Goal: Information Seeking & Learning: Learn about a topic

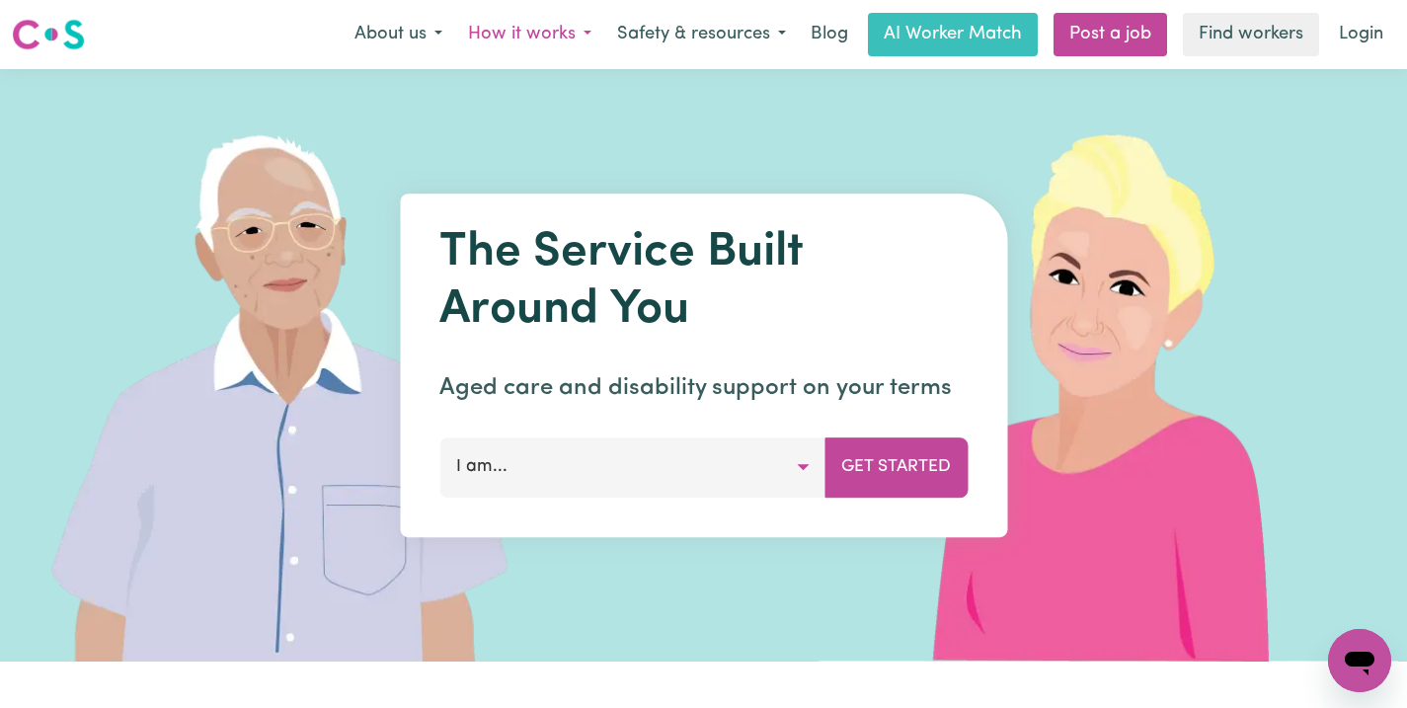
click at [509, 31] on button "How it works" at bounding box center [529, 34] width 149 height 41
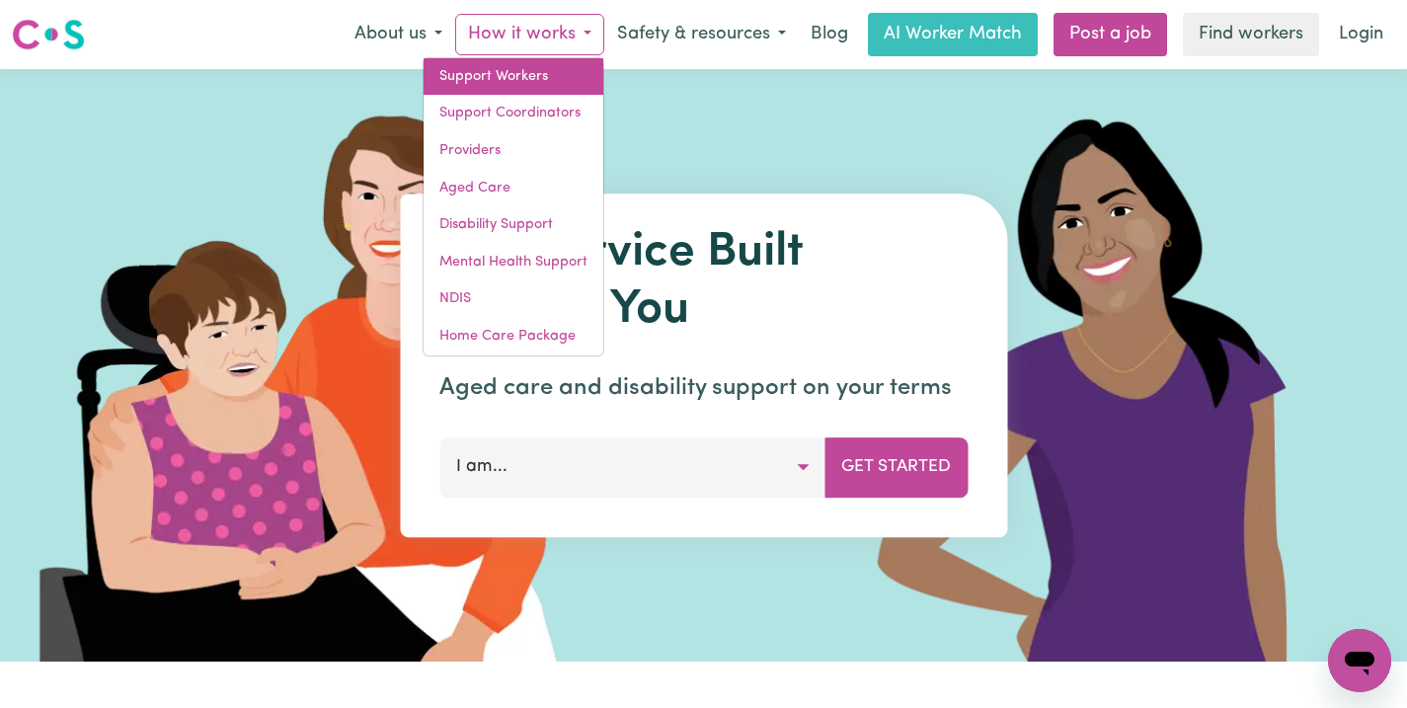
click at [504, 78] on link "Support Workers" at bounding box center [514, 77] width 180 height 38
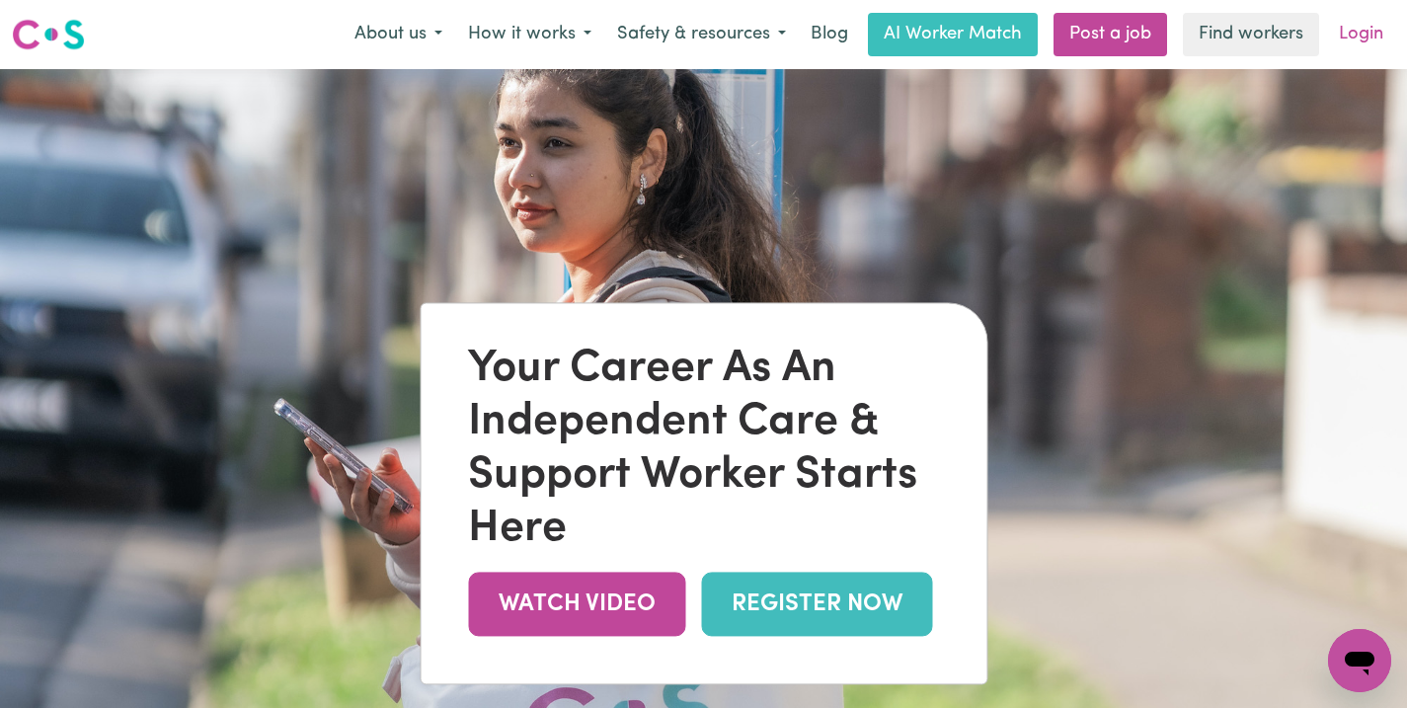
click at [1376, 32] on link "Login" at bounding box center [1361, 34] width 68 height 43
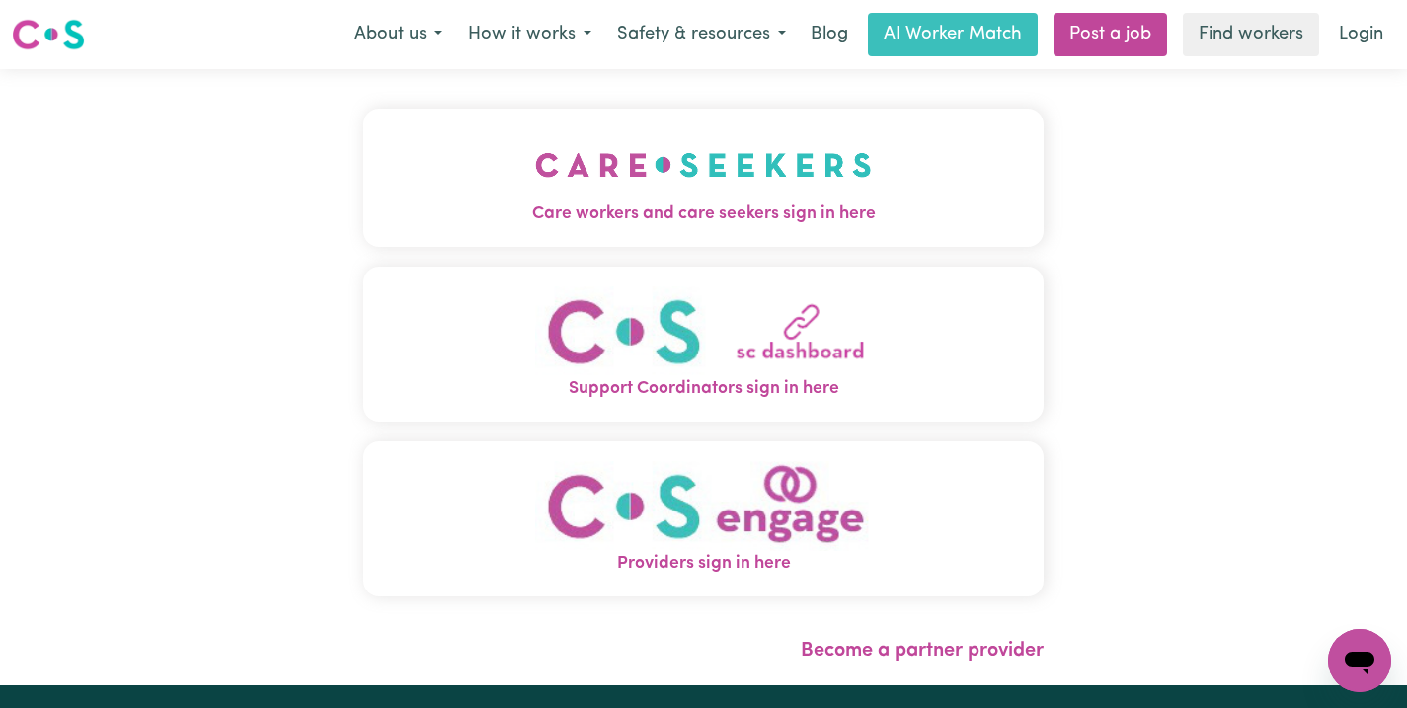
click at [679, 210] on span "Care workers and care seekers sign in here" at bounding box center [703, 214] width 680 height 26
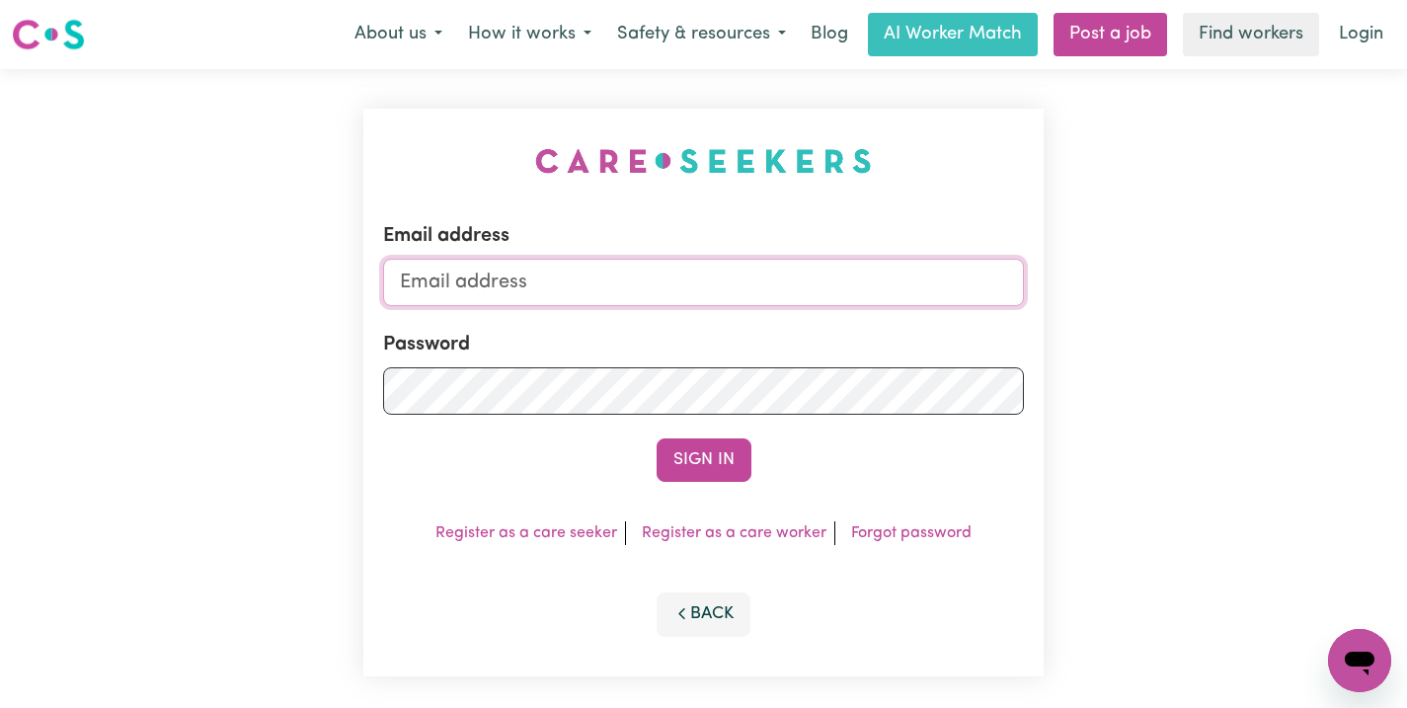
type input "[EMAIL_ADDRESS][DOMAIN_NAME]"
click at [707, 472] on button "Sign In" at bounding box center [704, 459] width 95 height 43
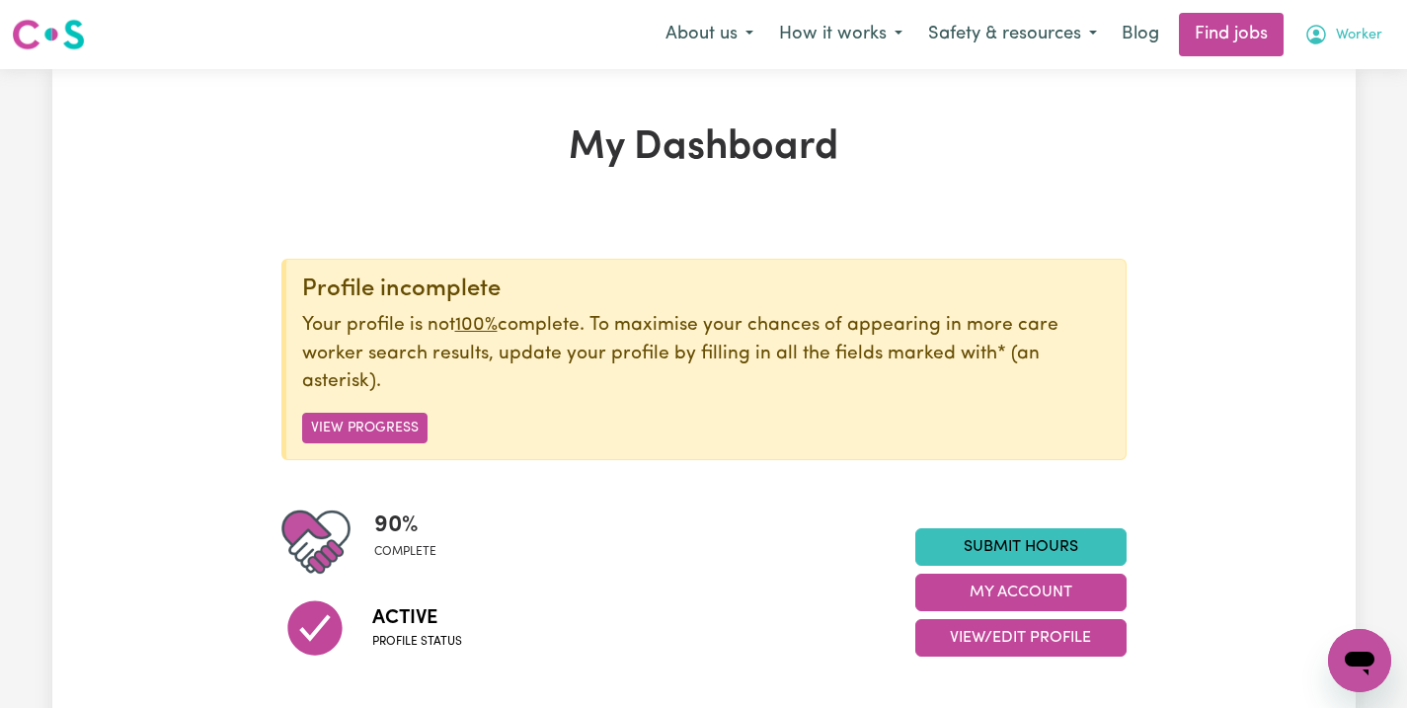
click at [1326, 33] on icon "My Account" at bounding box center [1317, 35] width 24 height 24
click at [1314, 84] on link "My Account" at bounding box center [1316, 77] width 156 height 38
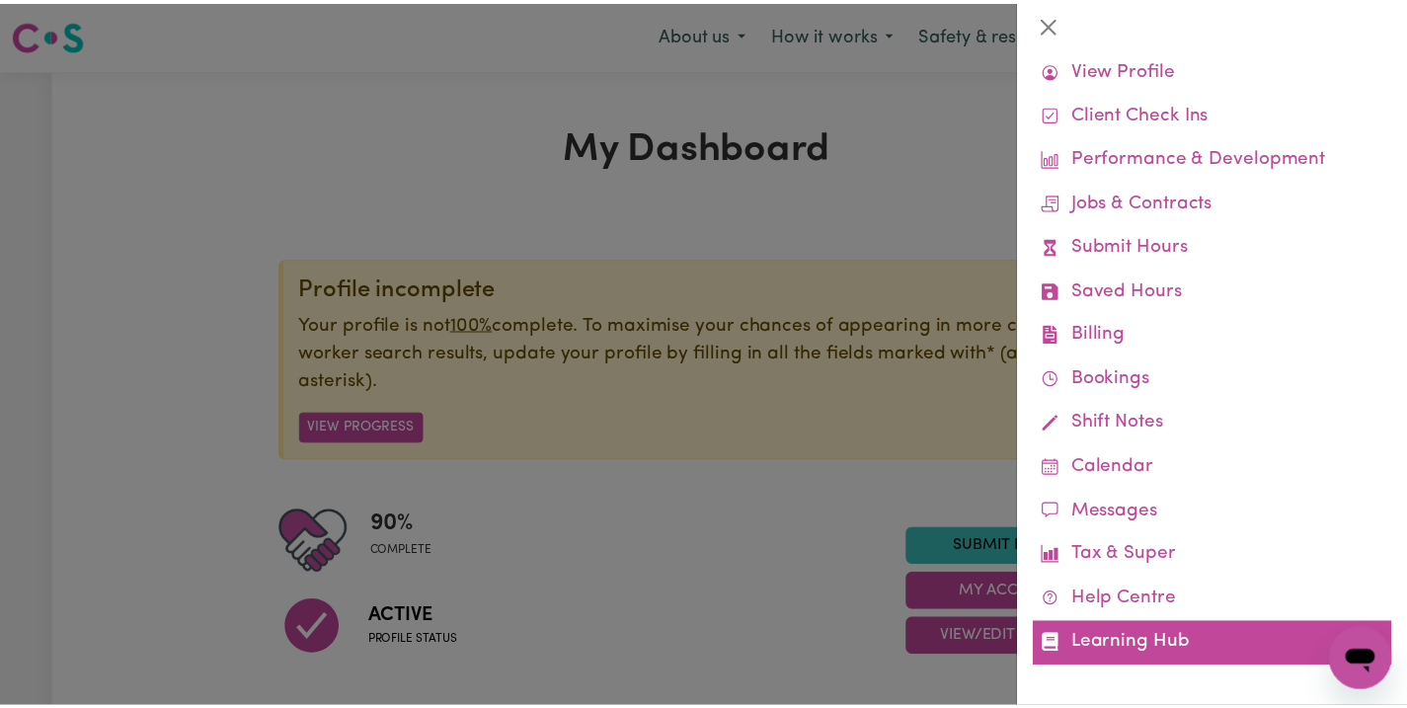
scroll to position [63, 0]
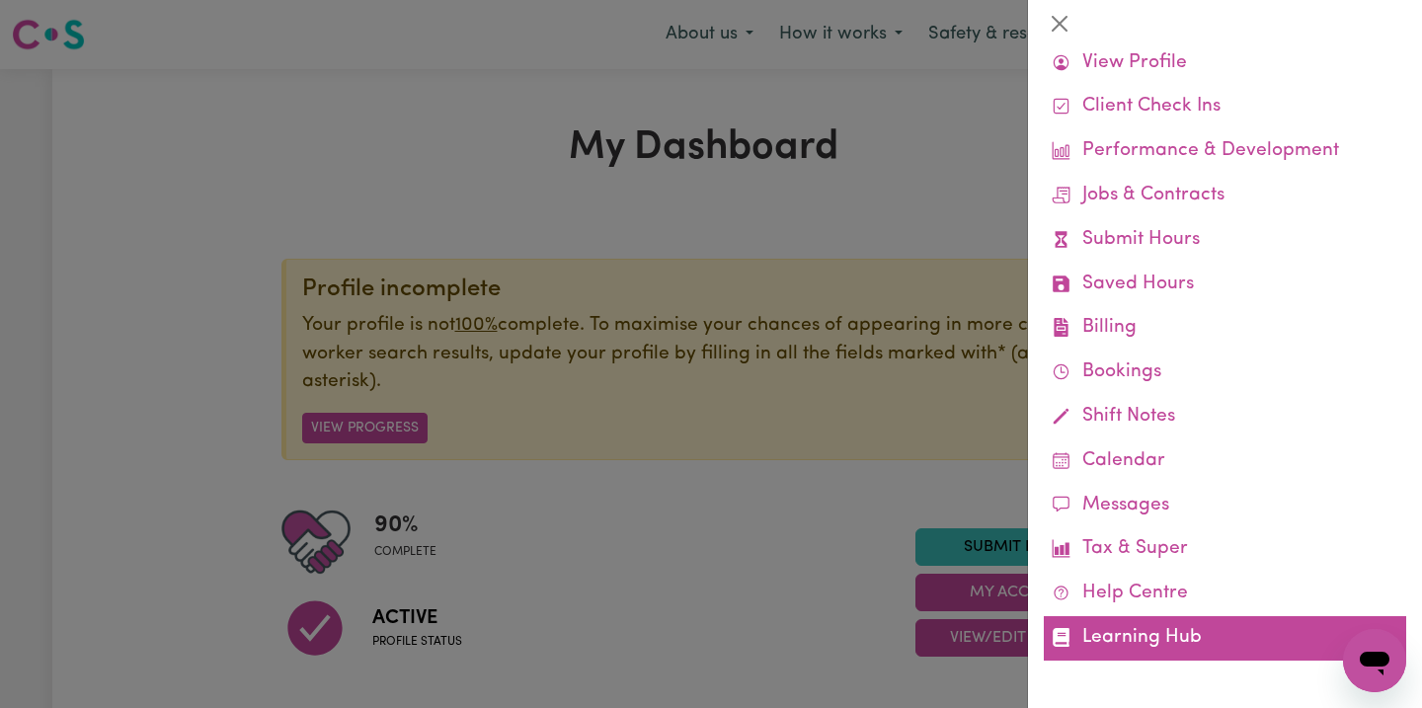
click at [1182, 642] on link "Learning Hub" at bounding box center [1225, 638] width 362 height 44
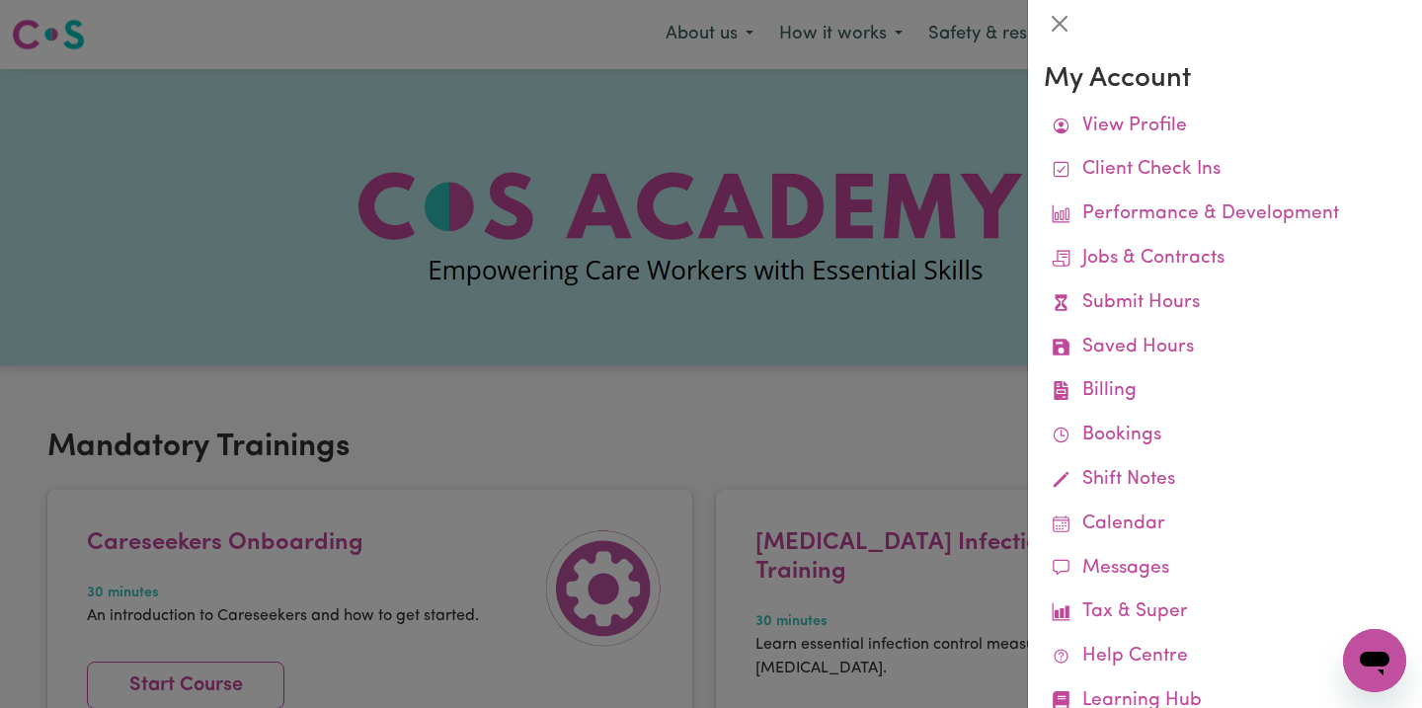
click at [653, 449] on div at bounding box center [711, 354] width 1422 height 708
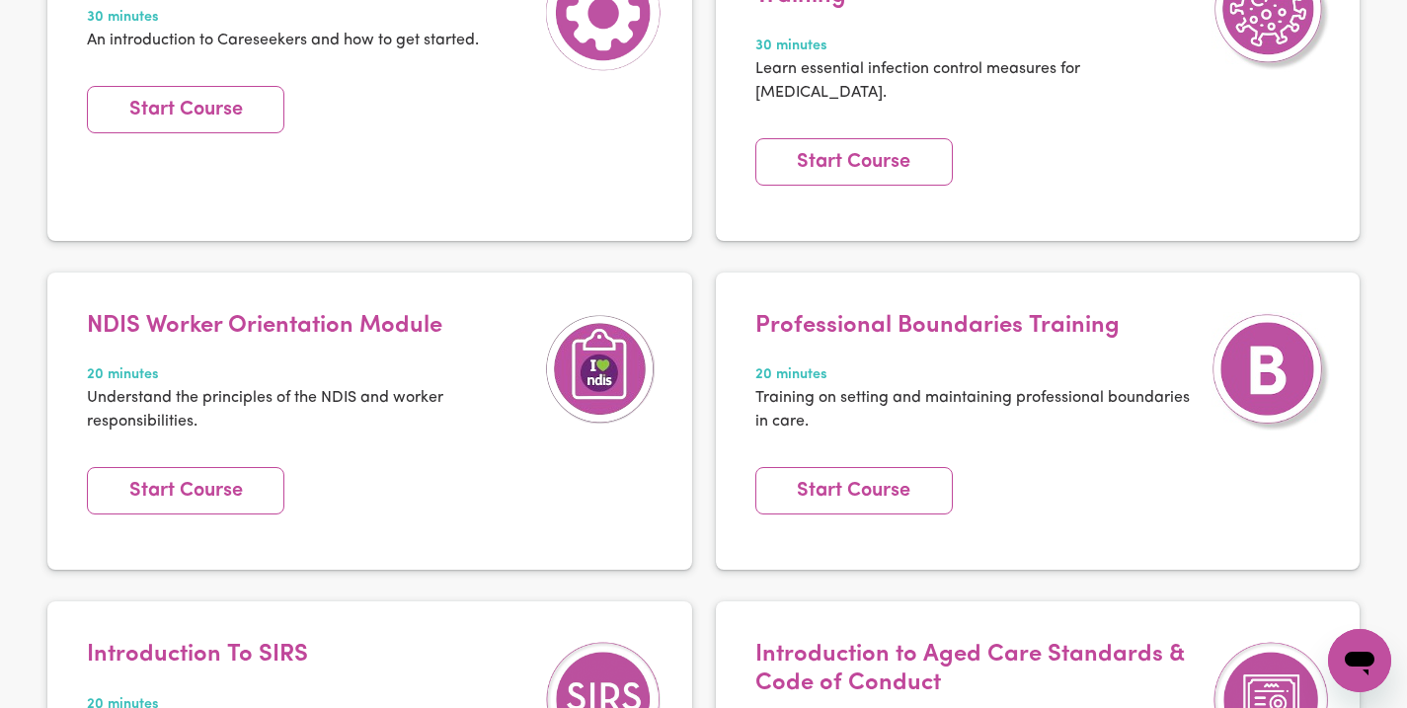
scroll to position [686, 0]
